Goal: Task Accomplishment & Management: Manage account settings

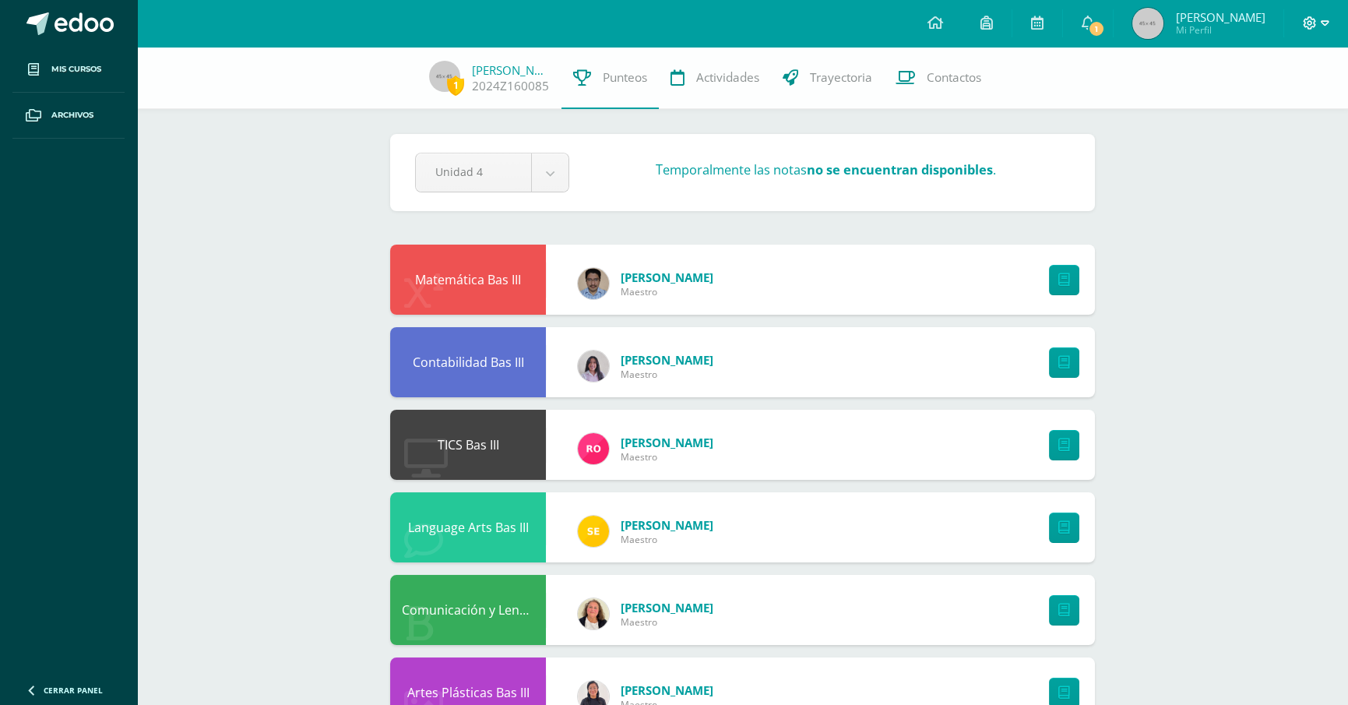
click at [1322, 21] on icon at bounding box center [1325, 22] width 9 height 5
click at [1256, 110] on span "Cerrar sesión" at bounding box center [1276, 106] width 70 height 15
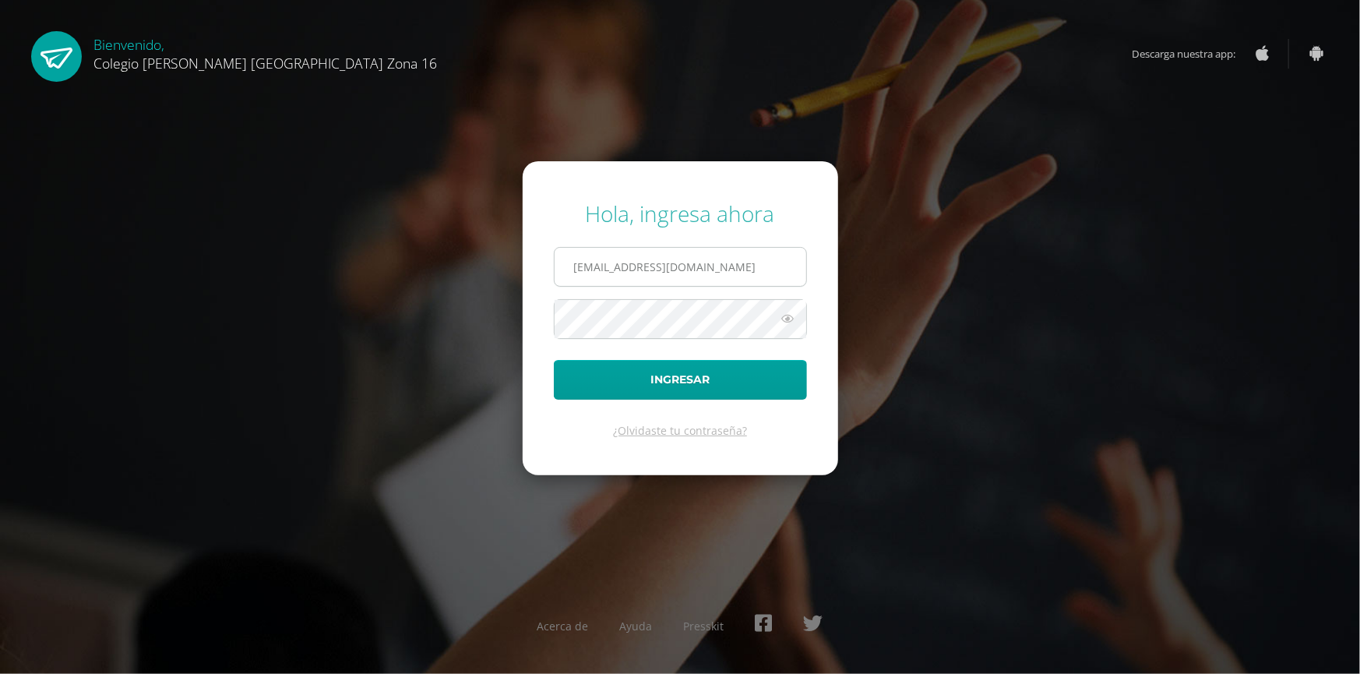
click at [572, 266] on input "estebanmendoza16@colegioselshaddai.edu.gt" at bounding box center [681, 267] width 252 height 38
type input "paolomendoza16@colegioselshaddai.edu.gt"
click at [731, 390] on button "Ingresar" at bounding box center [680, 380] width 253 height 40
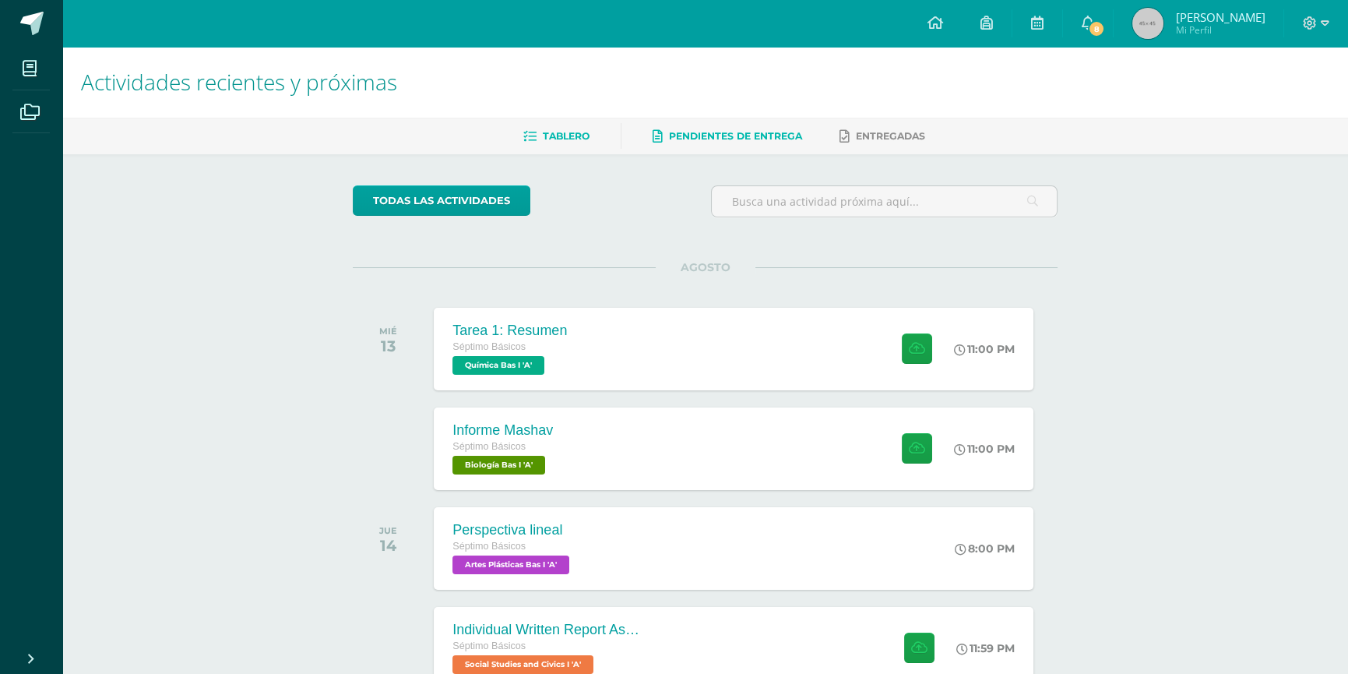
click at [744, 136] on span "Pendientes de entrega" at bounding box center [735, 136] width 133 height 12
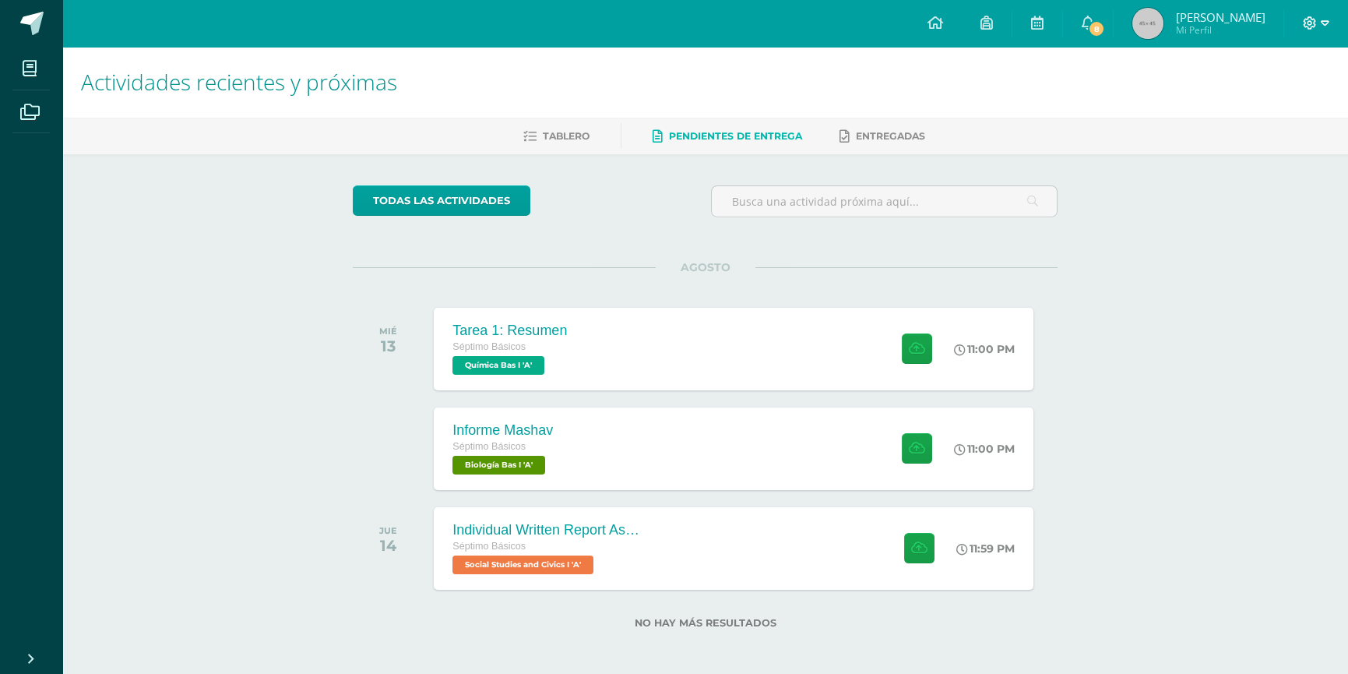
click at [1321, 19] on icon at bounding box center [1325, 23] width 9 height 14
click at [1262, 105] on span "Cerrar sesión" at bounding box center [1276, 105] width 70 height 15
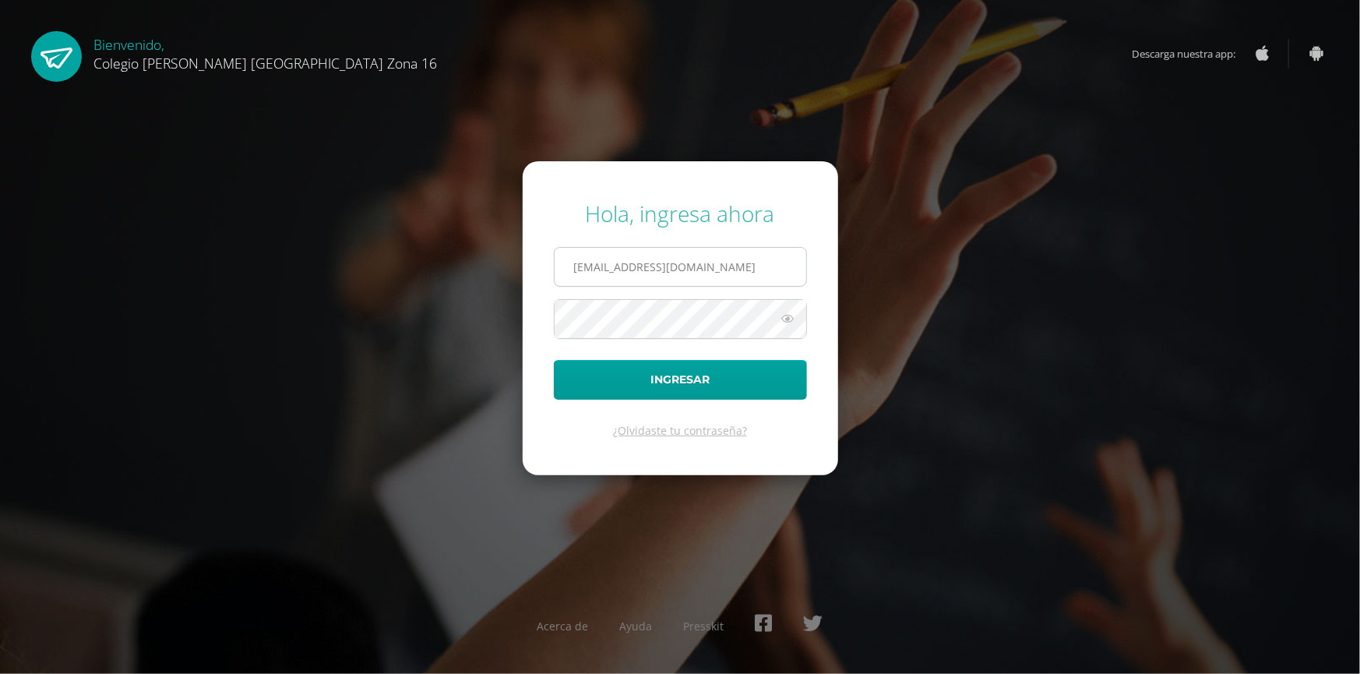
click at [572, 269] on input "paolomendoza16@colegioselshaddai.edu.gt" at bounding box center [681, 267] width 252 height 38
type input "estebanmendoza16@colegioselshaddai.edu.gt"
click at [716, 383] on button "Ingresar" at bounding box center [680, 380] width 253 height 40
